Goal: Information Seeking & Learning: Check status

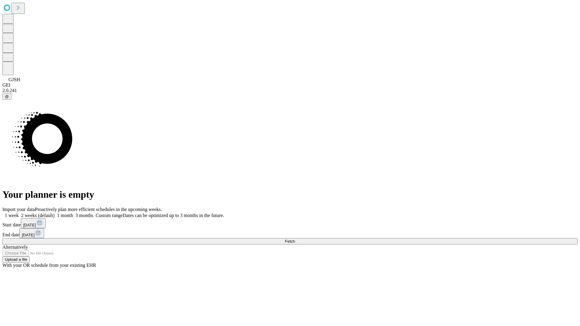
click at [295, 239] on span "Fetch" at bounding box center [290, 241] width 10 height 5
